Goal: Information Seeking & Learning: Learn about a topic

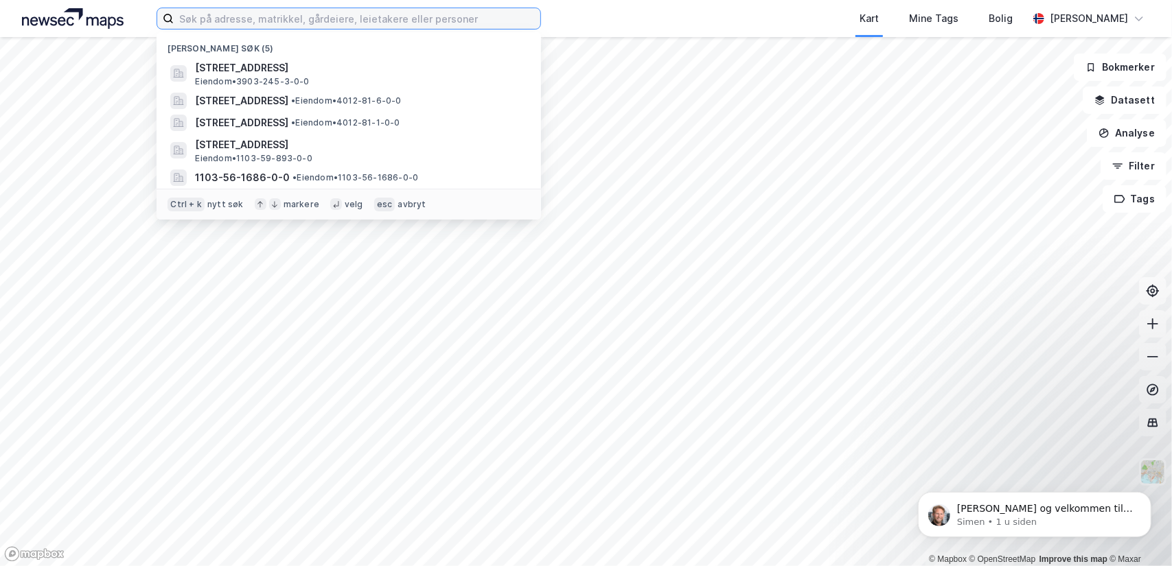
click at [275, 14] on input at bounding box center [357, 18] width 366 height 21
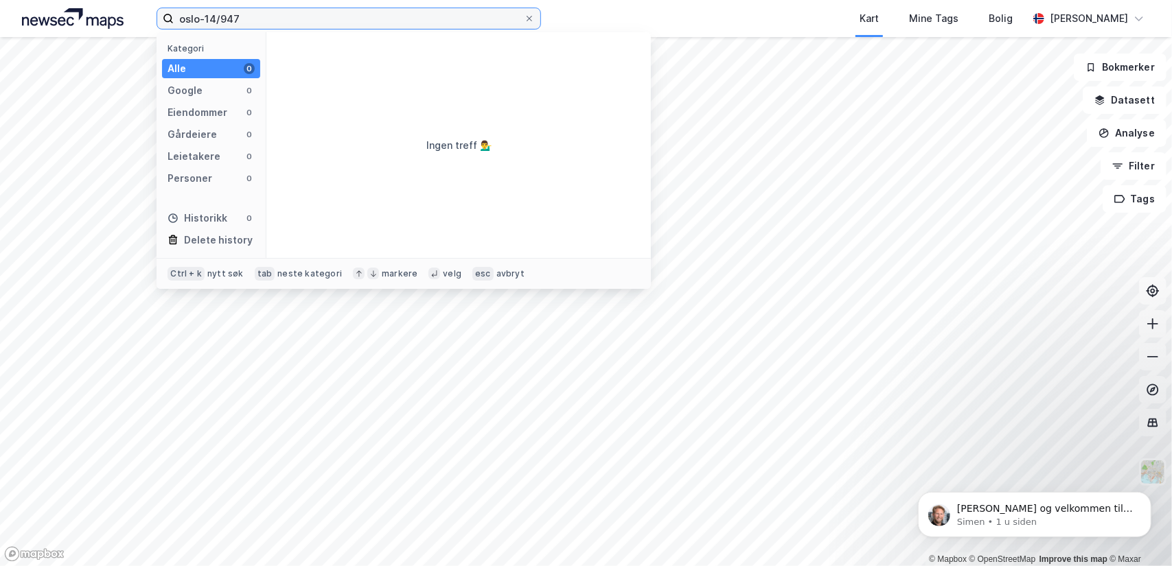
click at [198, 16] on input "oslo-14/947" at bounding box center [349, 18] width 350 height 21
type input "bærum-14/947"
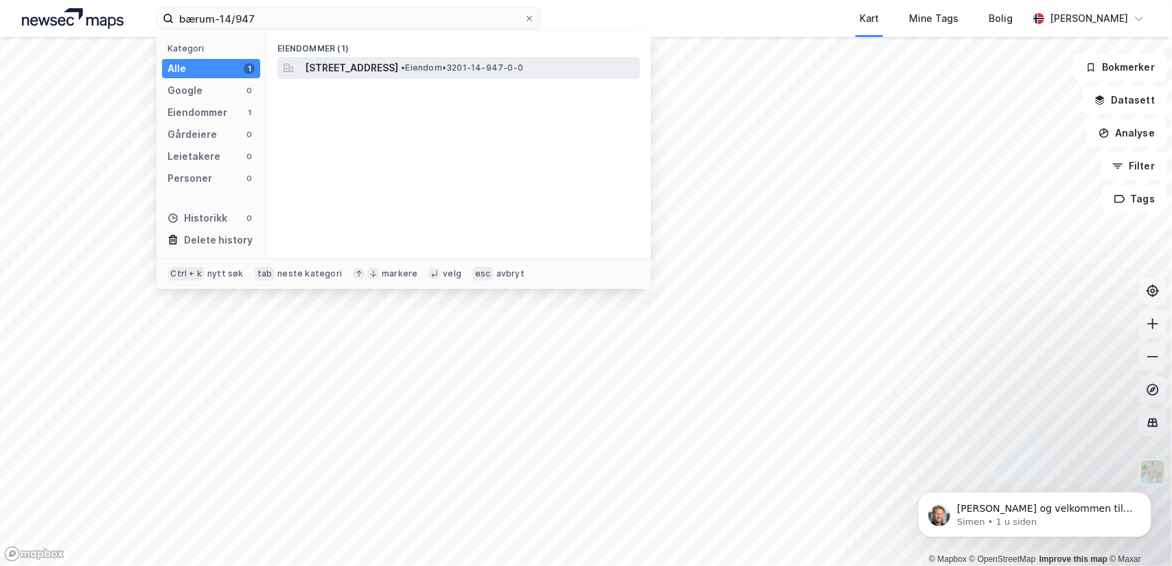
click at [383, 71] on span "[STREET_ADDRESS]" at bounding box center [351, 68] width 93 height 16
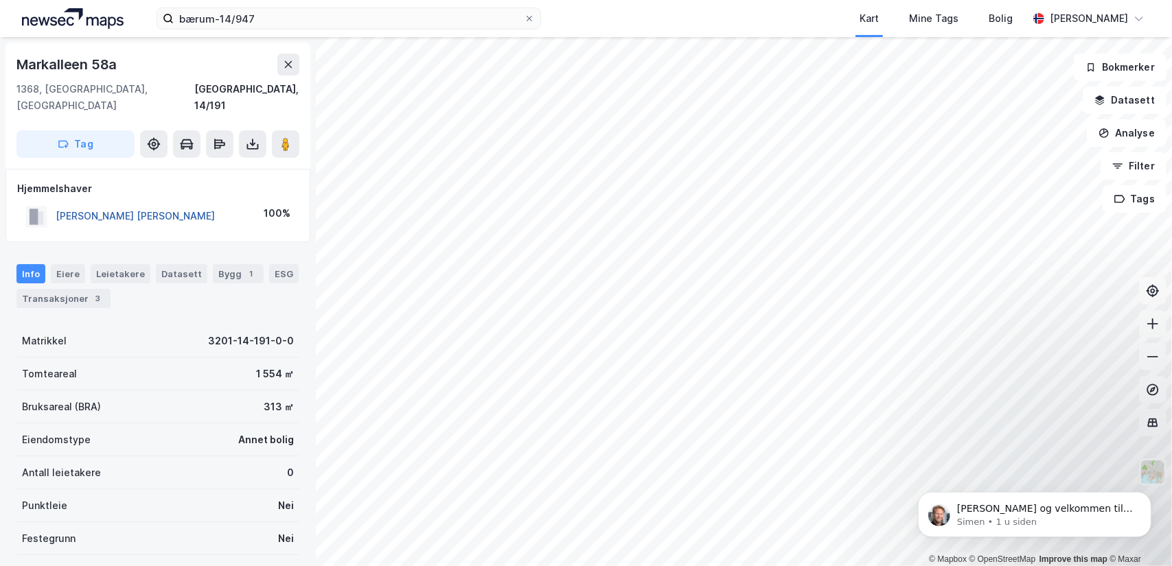
click at [0, 0] on button "[PERSON_NAME] [PERSON_NAME]" at bounding box center [0, 0] width 0 height 0
